Goal: Task Accomplishment & Management: Manage account settings

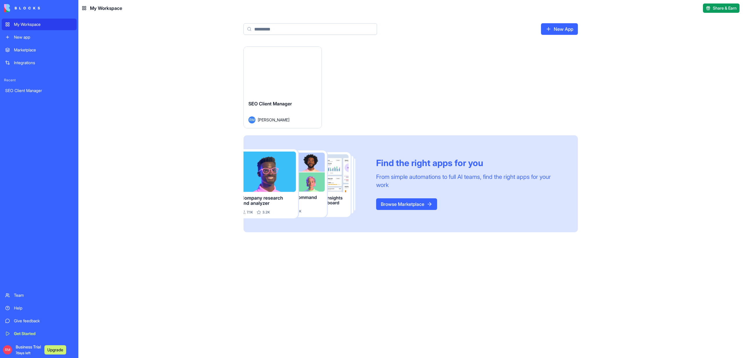
click at [317, 97] on div "SEO Client Manager RM [PERSON_NAME]" at bounding box center [283, 111] width 78 height 32
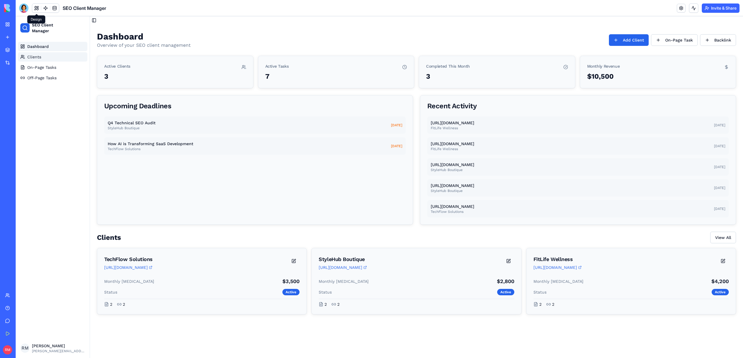
click at [46, 59] on link "Clients" at bounding box center [52, 56] width 69 height 9
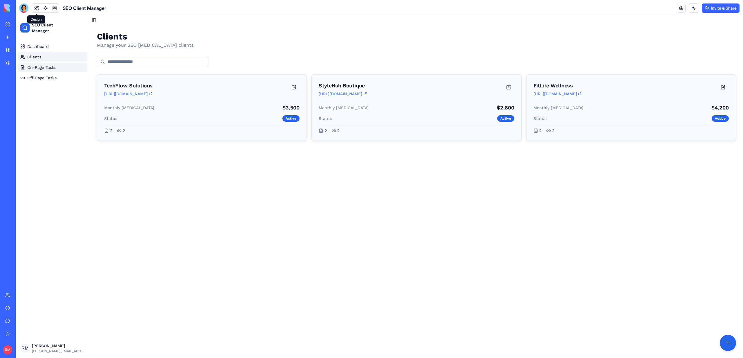
click at [46, 65] on span "On-Page Tasks" at bounding box center [41, 67] width 29 height 6
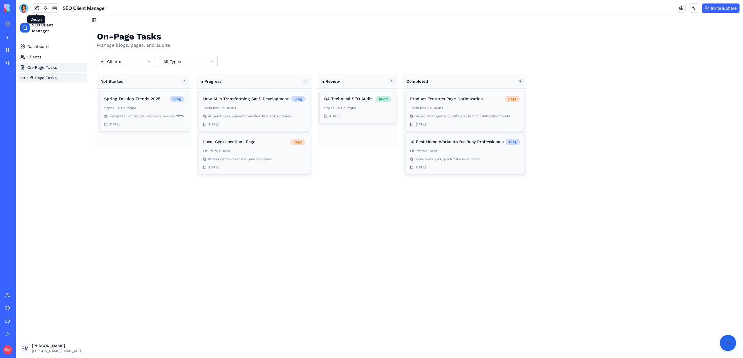
click at [47, 78] on span "Off-Page Tasks" at bounding box center [41, 78] width 29 height 6
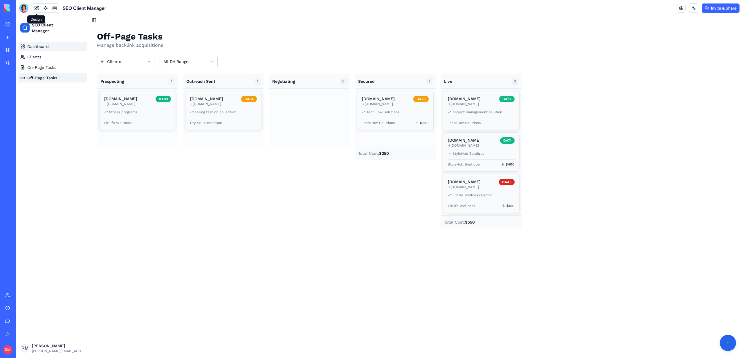
click at [41, 47] on span "Dashboard" at bounding box center [37, 47] width 21 height 6
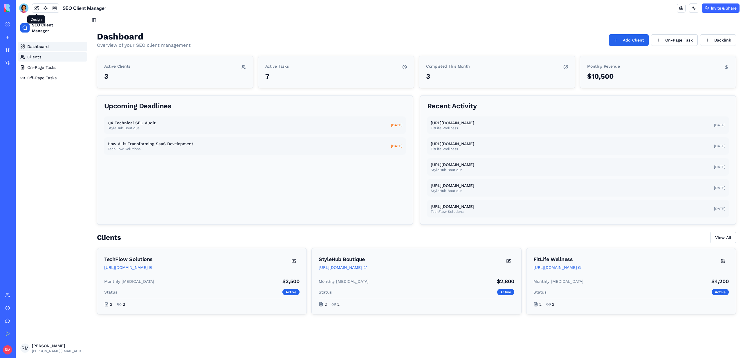
click at [43, 53] on link "Clients" at bounding box center [52, 56] width 69 height 9
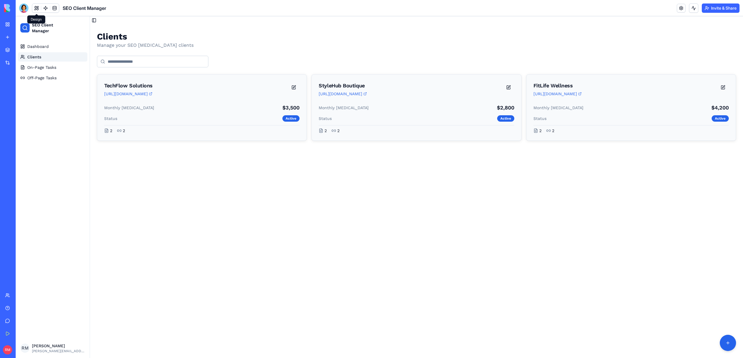
click at [45, 61] on link "Clients" at bounding box center [52, 56] width 69 height 9
click at [46, 65] on span "On-Page Tasks" at bounding box center [41, 67] width 29 height 6
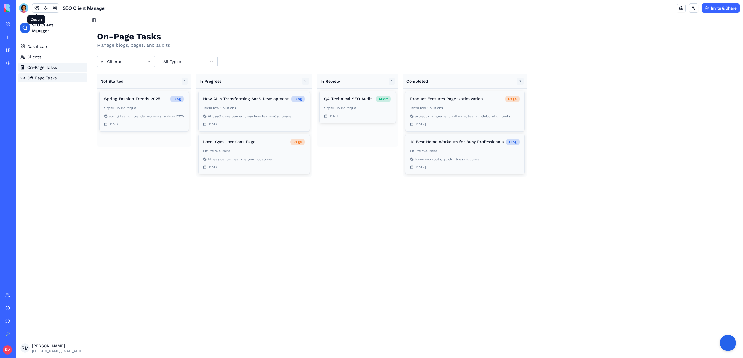
click at [50, 74] on link "Off-Page Tasks" at bounding box center [52, 77] width 69 height 9
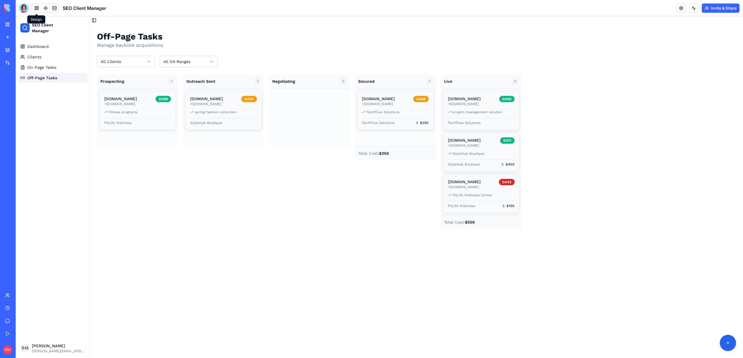
click at [37, 7] on button at bounding box center [36, 8] width 9 height 9
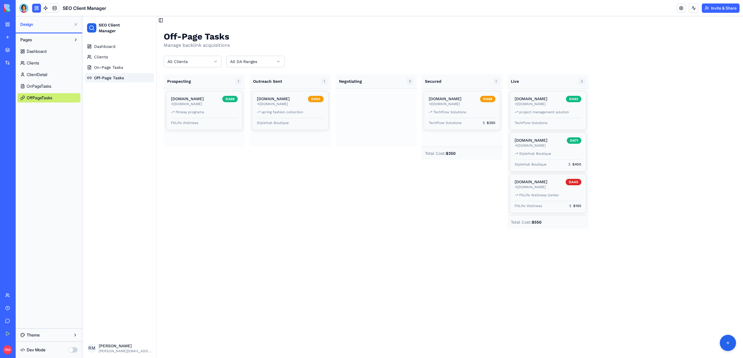
click at [37, 7] on button at bounding box center [36, 8] width 9 height 9
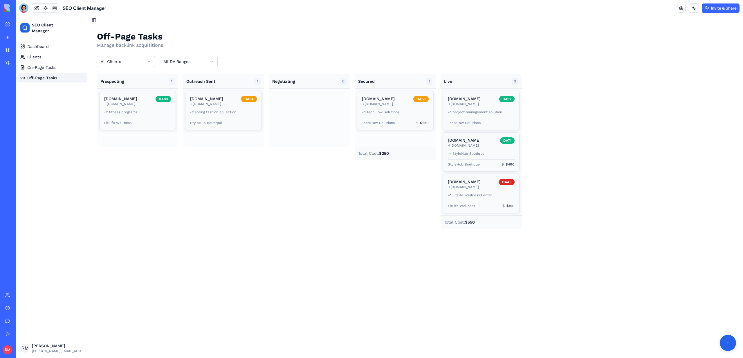
click at [12, 349] on div "RM Business Trial 7 days left Upgrade" at bounding box center [8, 349] width 12 height 16
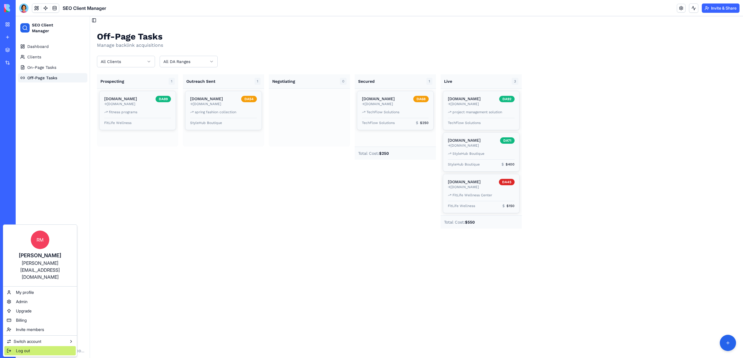
click at [11, 346] on div "Log out" at bounding box center [39, 350] width 71 height 9
